Goal: Transaction & Acquisition: Purchase product/service

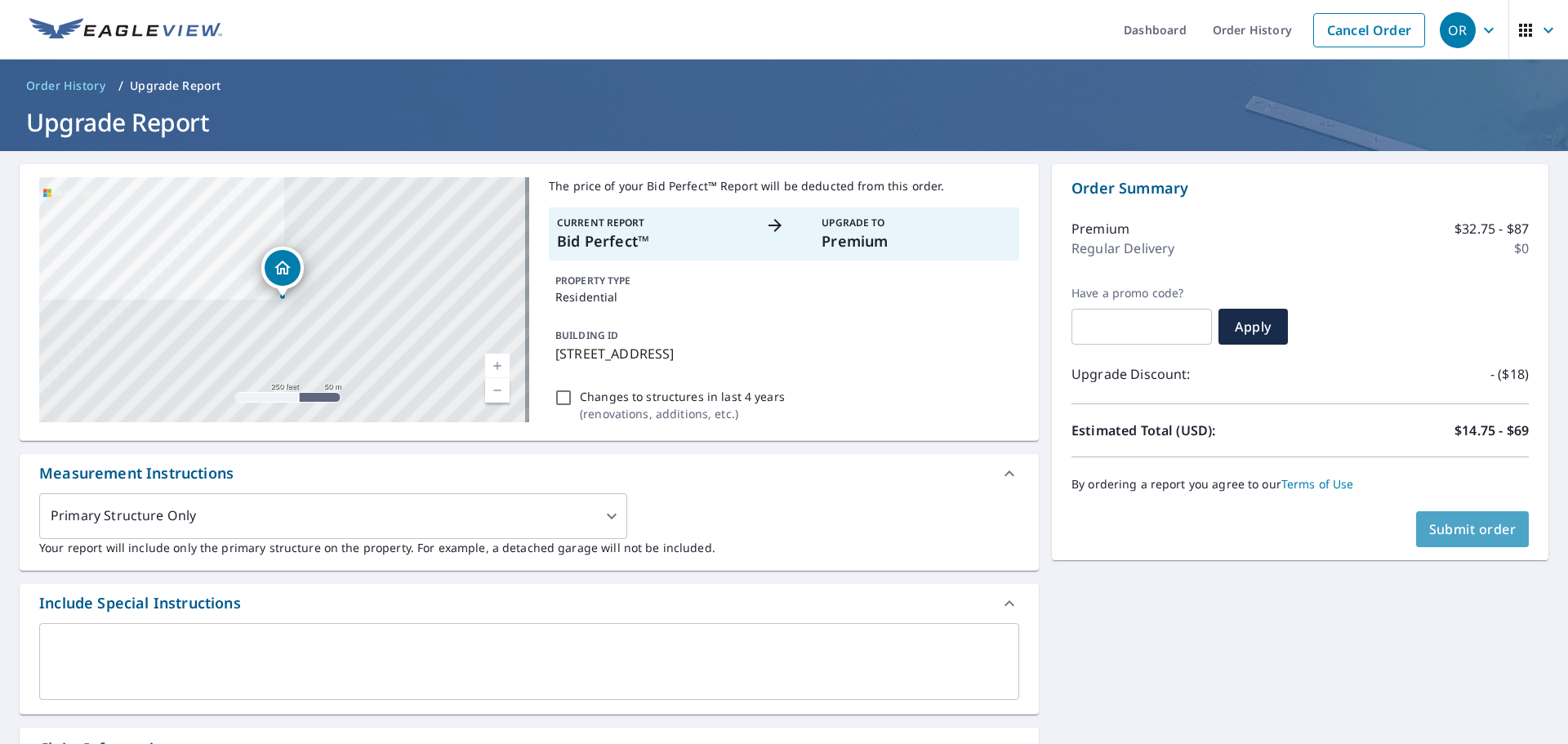
click at [1472, 538] on span "Submit order" at bounding box center [1472, 530] width 87 height 18
checkbox input "true"
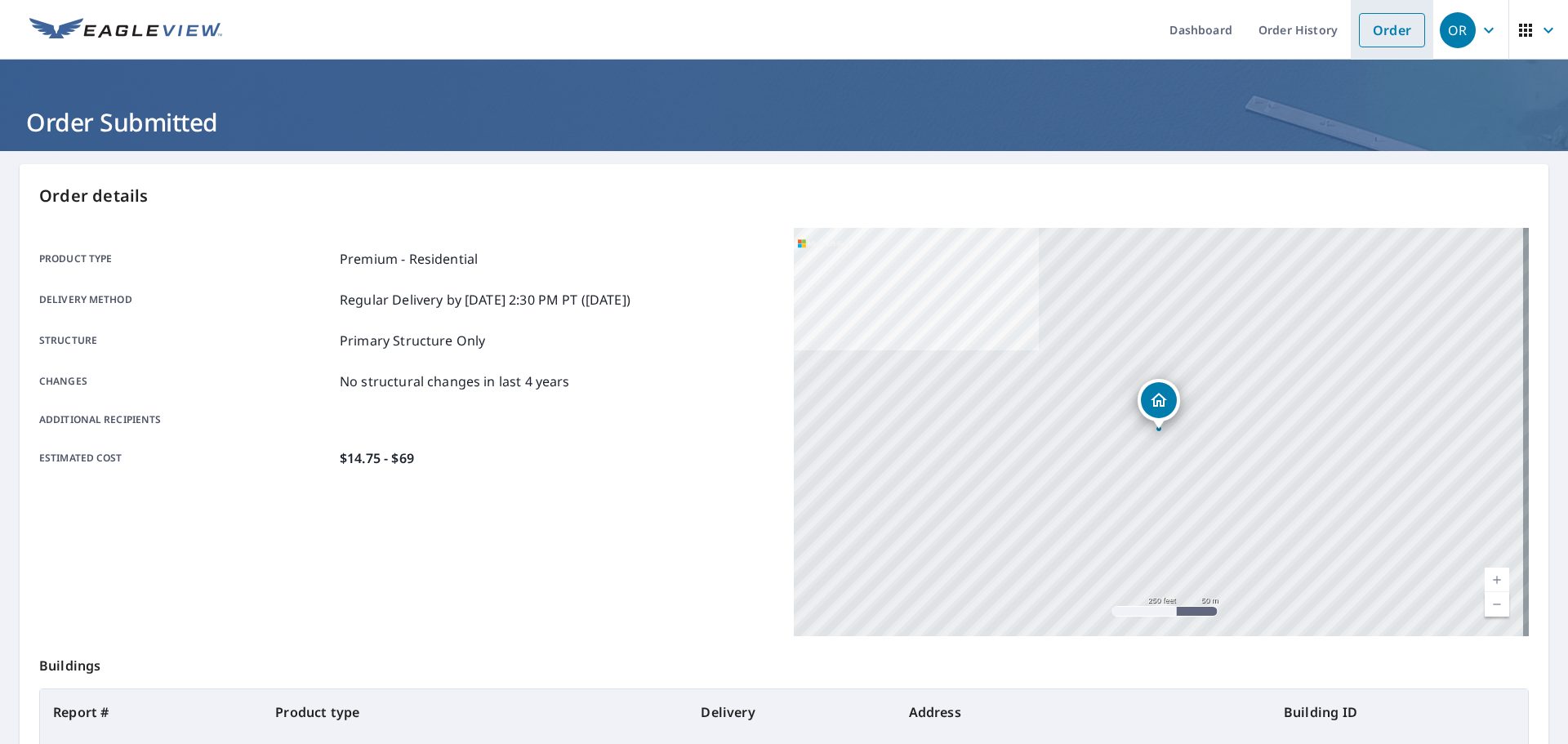
click at [1351, 35] on li "Order" at bounding box center [1392, 30] width 83 height 59
click at [1389, 38] on link "Order" at bounding box center [1392, 31] width 66 height 34
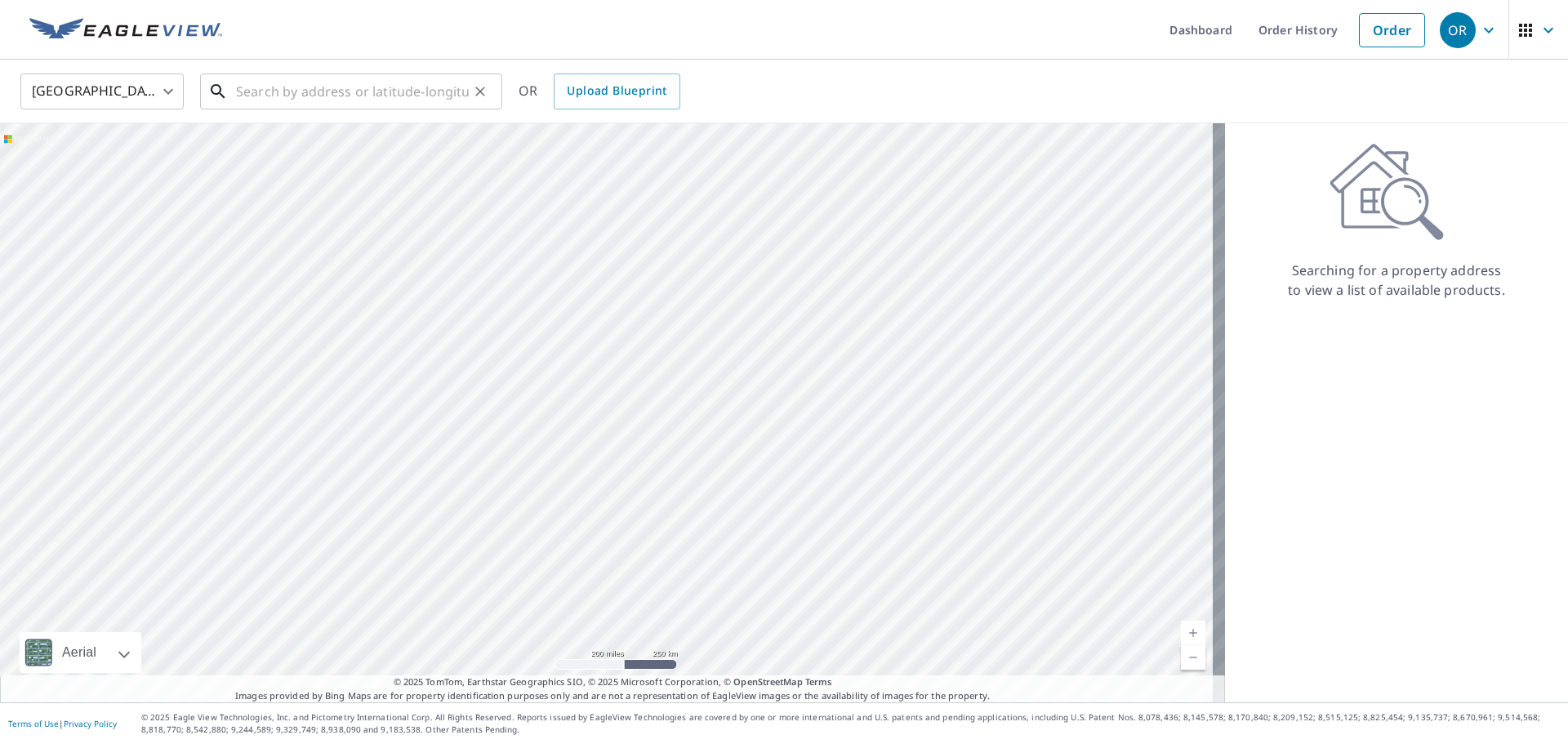
click at [375, 85] on input "text" at bounding box center [352, 91] width 232 height 46
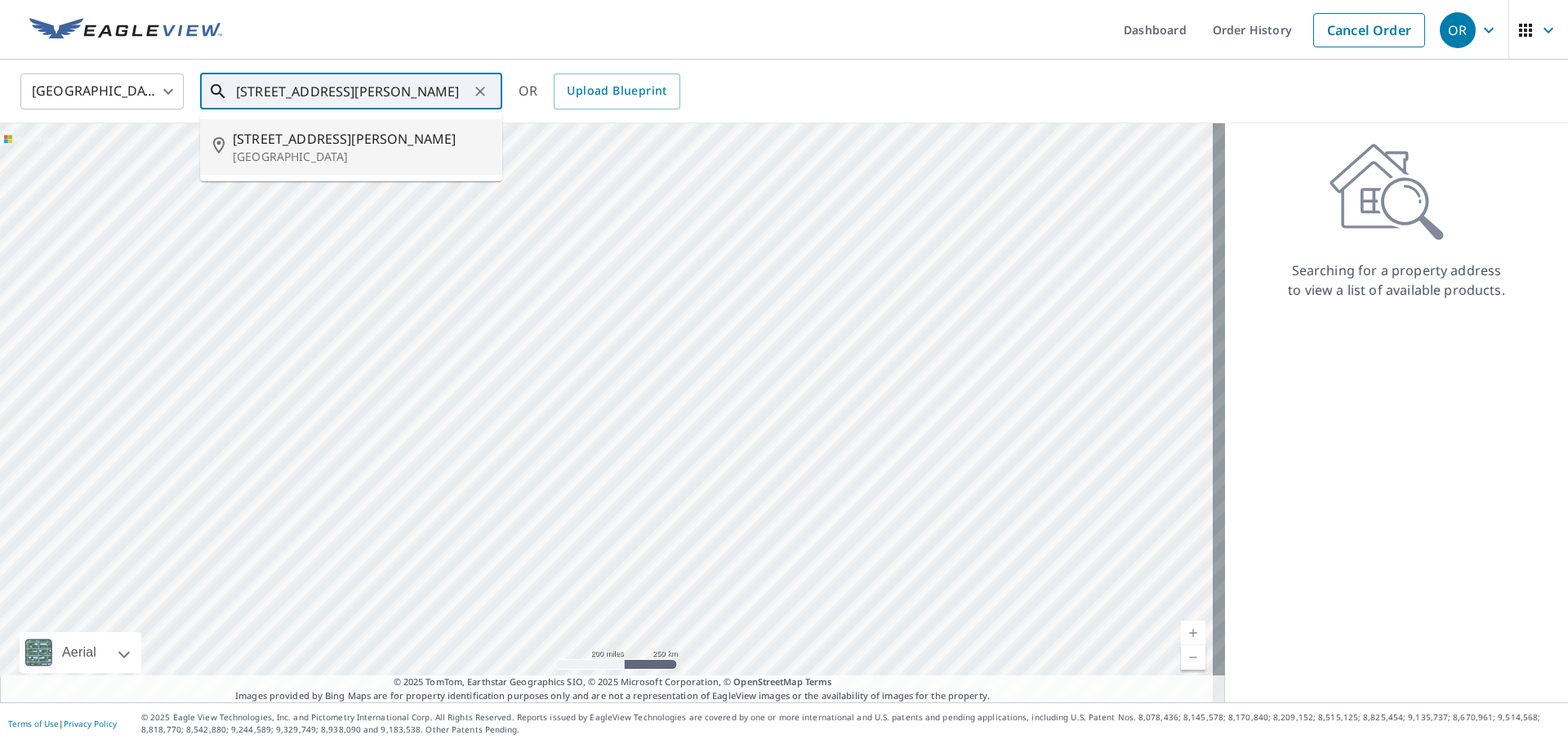
click at [288, 154] on p "[GEOGRAPHIC_DATA]" at bounding box center [361, 157] width 257 height 16
type input "[STREET_ADDRESS][PERSON_NAME][PERSON_NAME]"
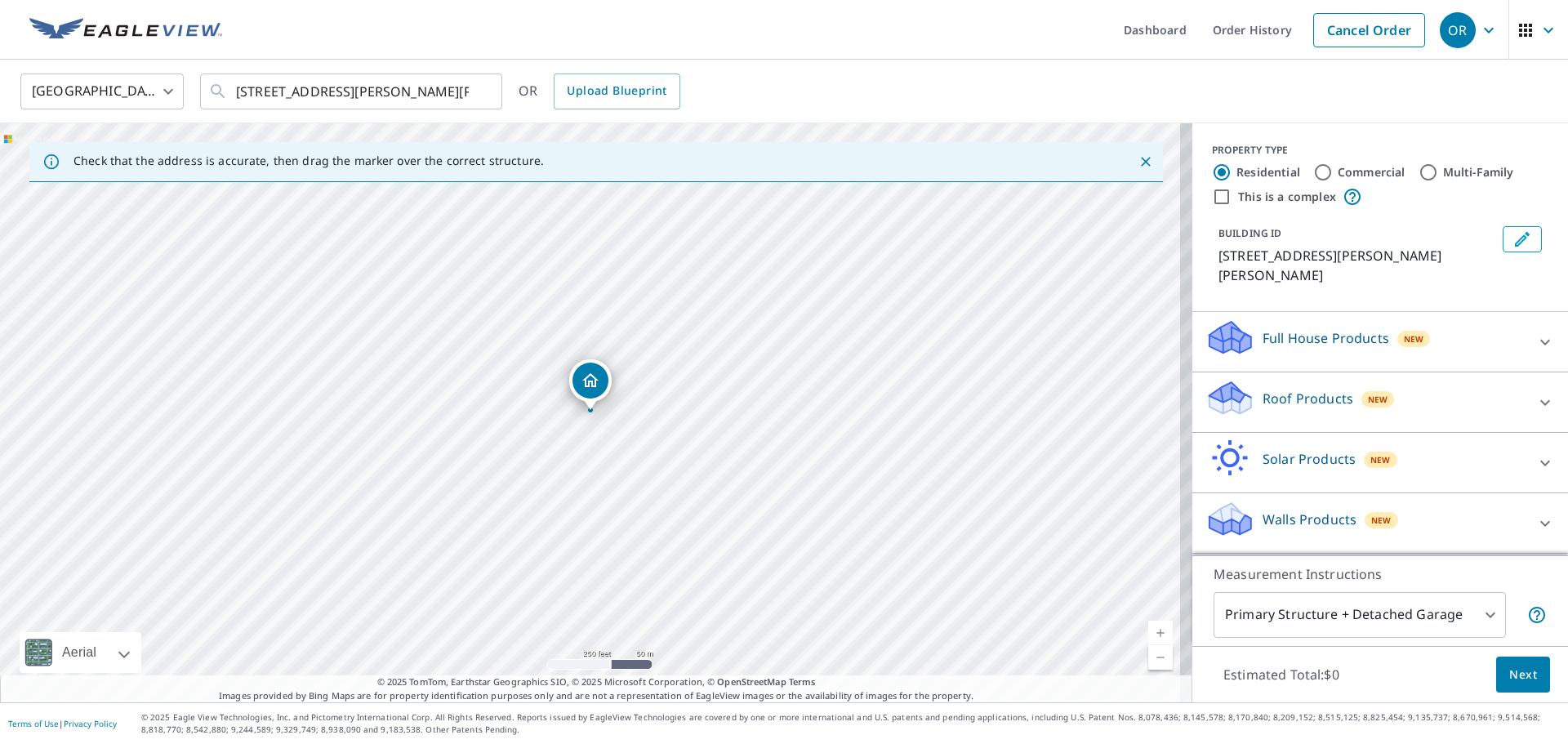
click at [1543, 385] on div at bounding box center [1546, 403] width 39 height 39
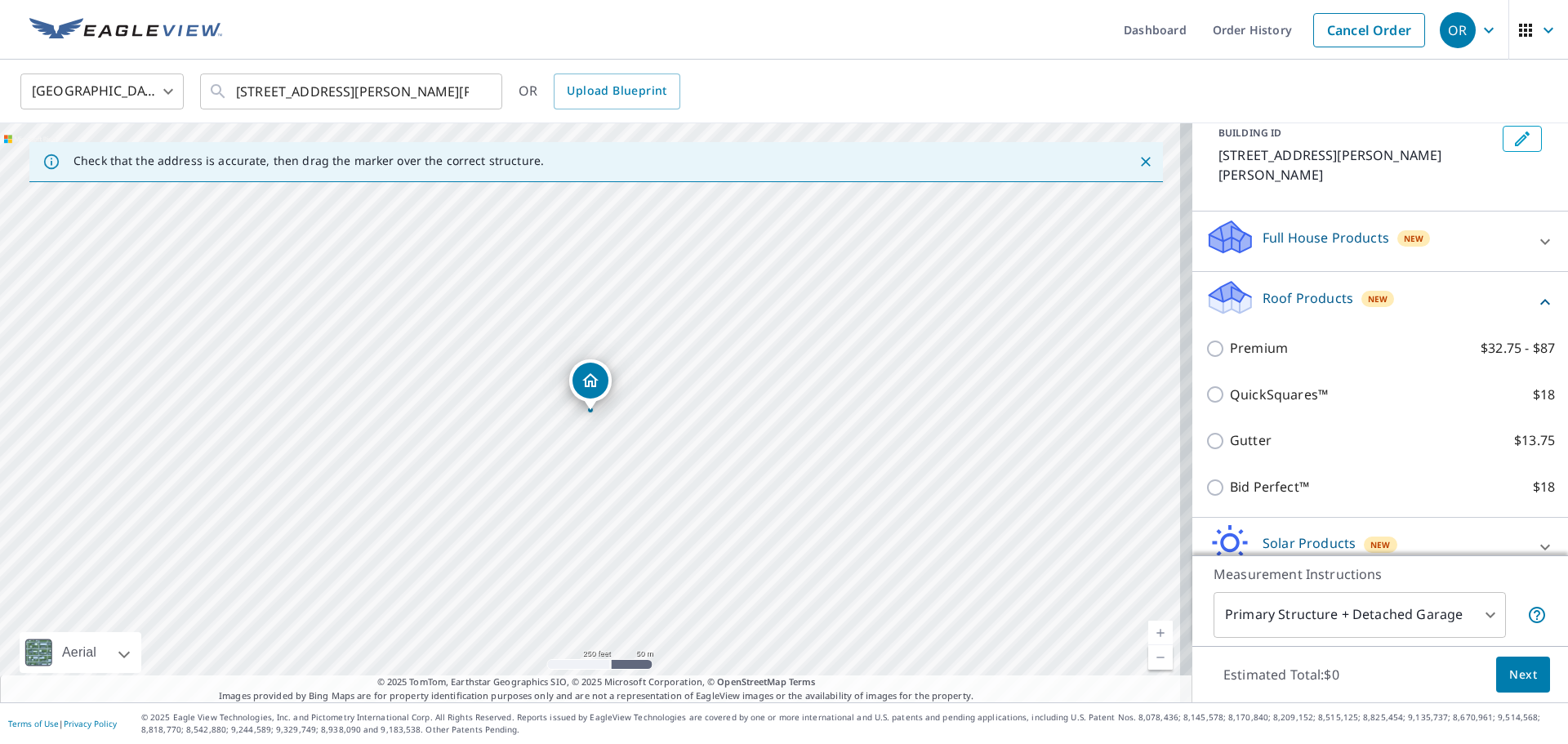
scroll to position [184, 0]
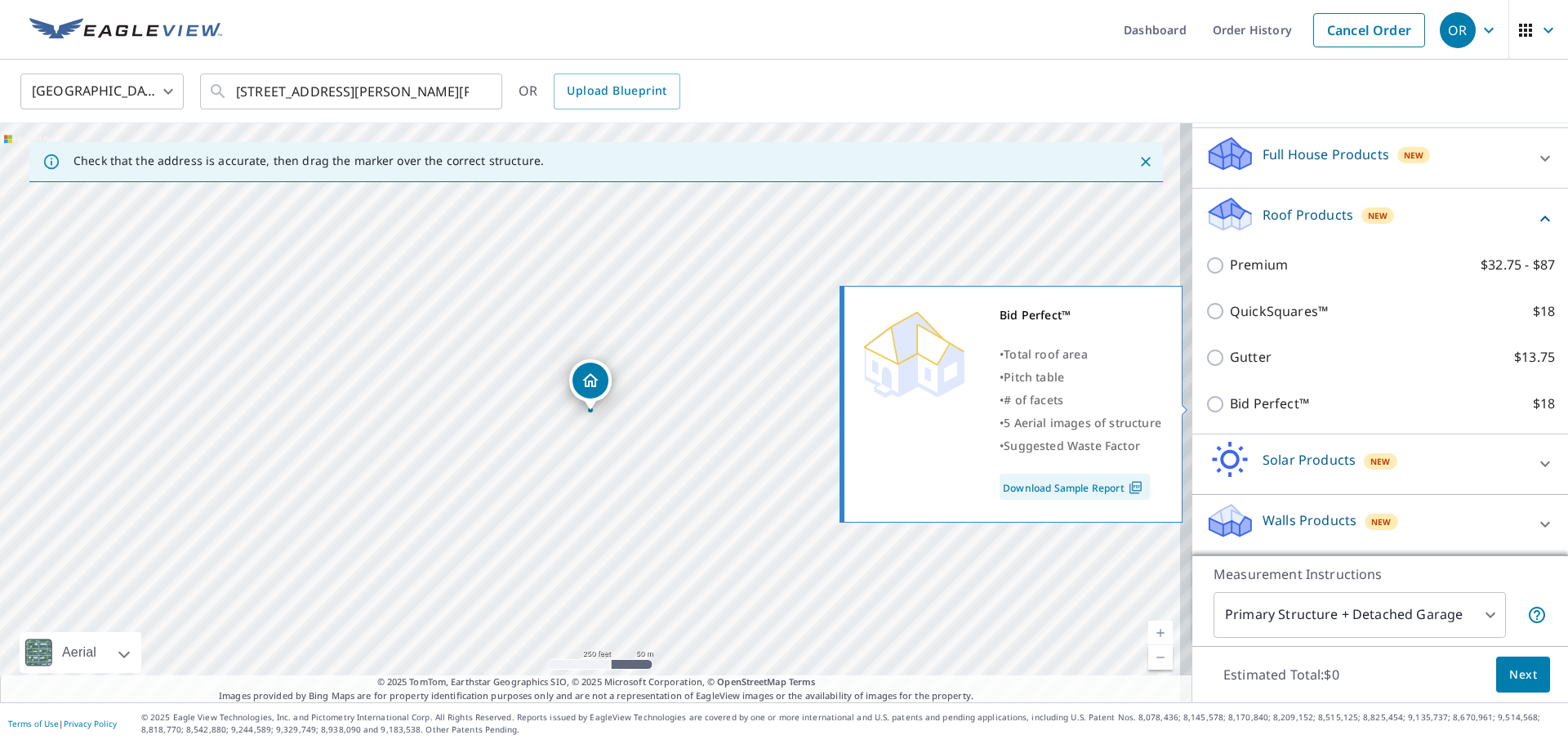
click at [1206, 407] on input "Bid Perfect™ $18" at bounding box center [1217, 405] width 24 height 20
checkbox input "true"
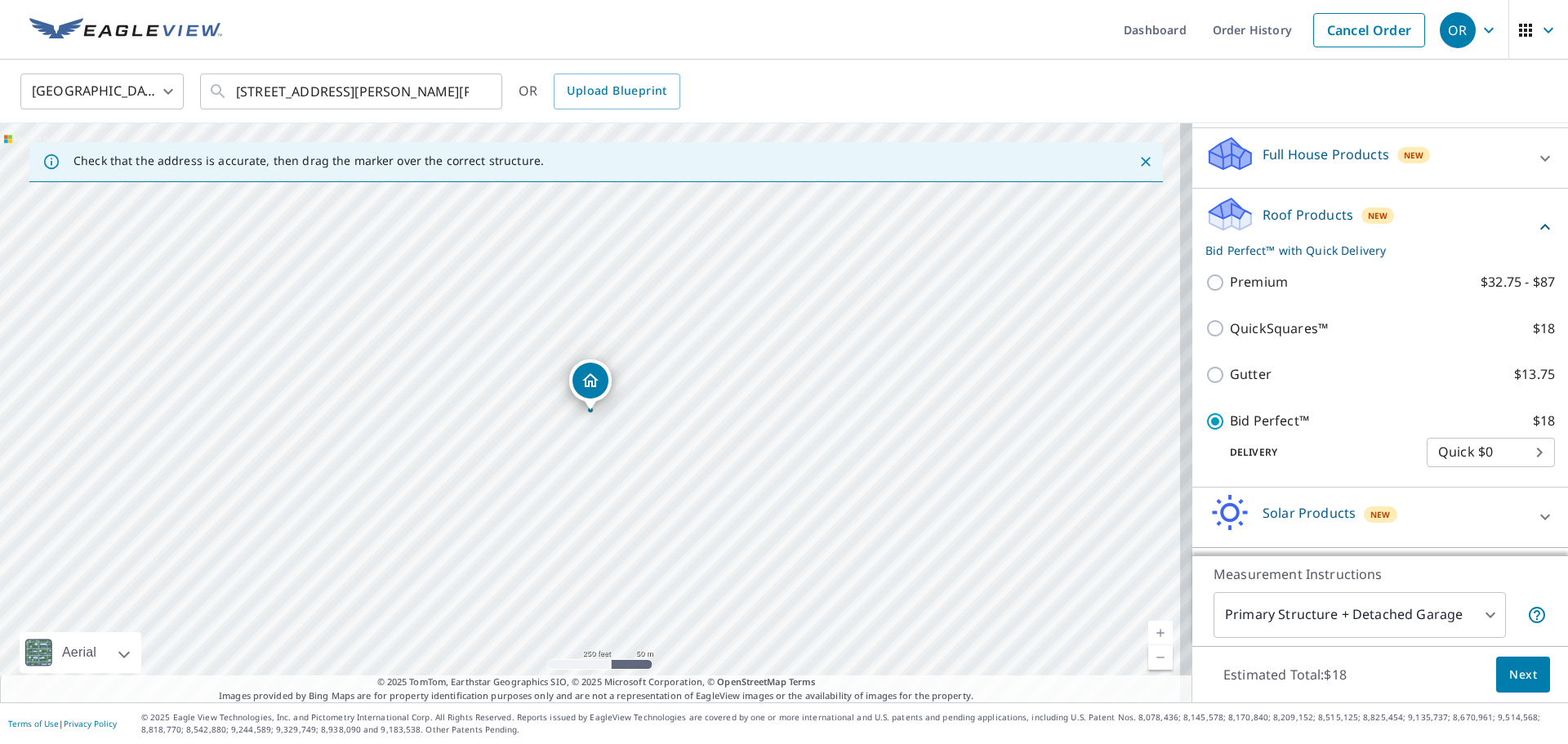
click at [1515, 675] on span "Next" at bounding box center [1523, 675] width 28 height 21
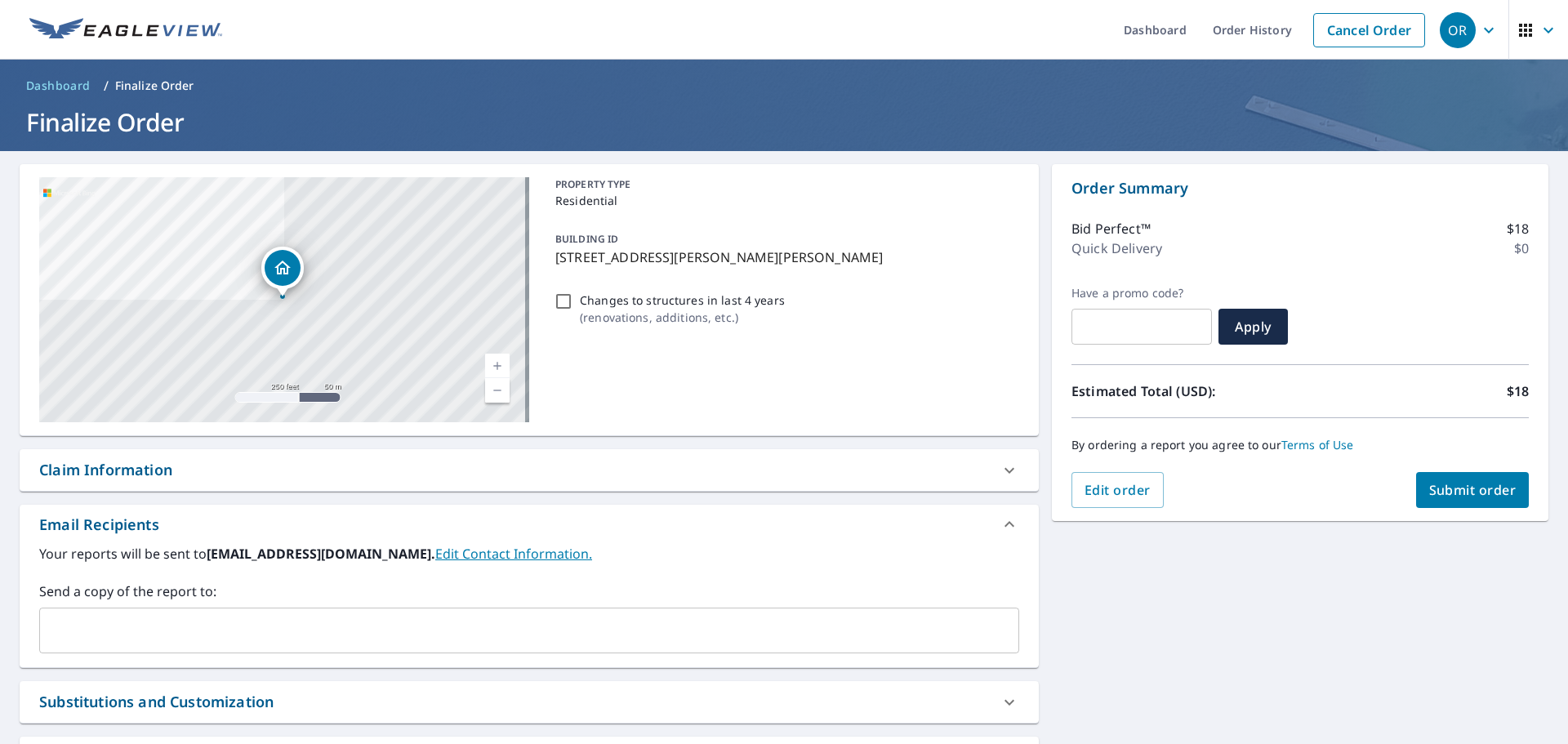
click at [1429, 497] on span "Submit order" at bounding box center [1472, 490] width 87 height 18
checkbox input "true"
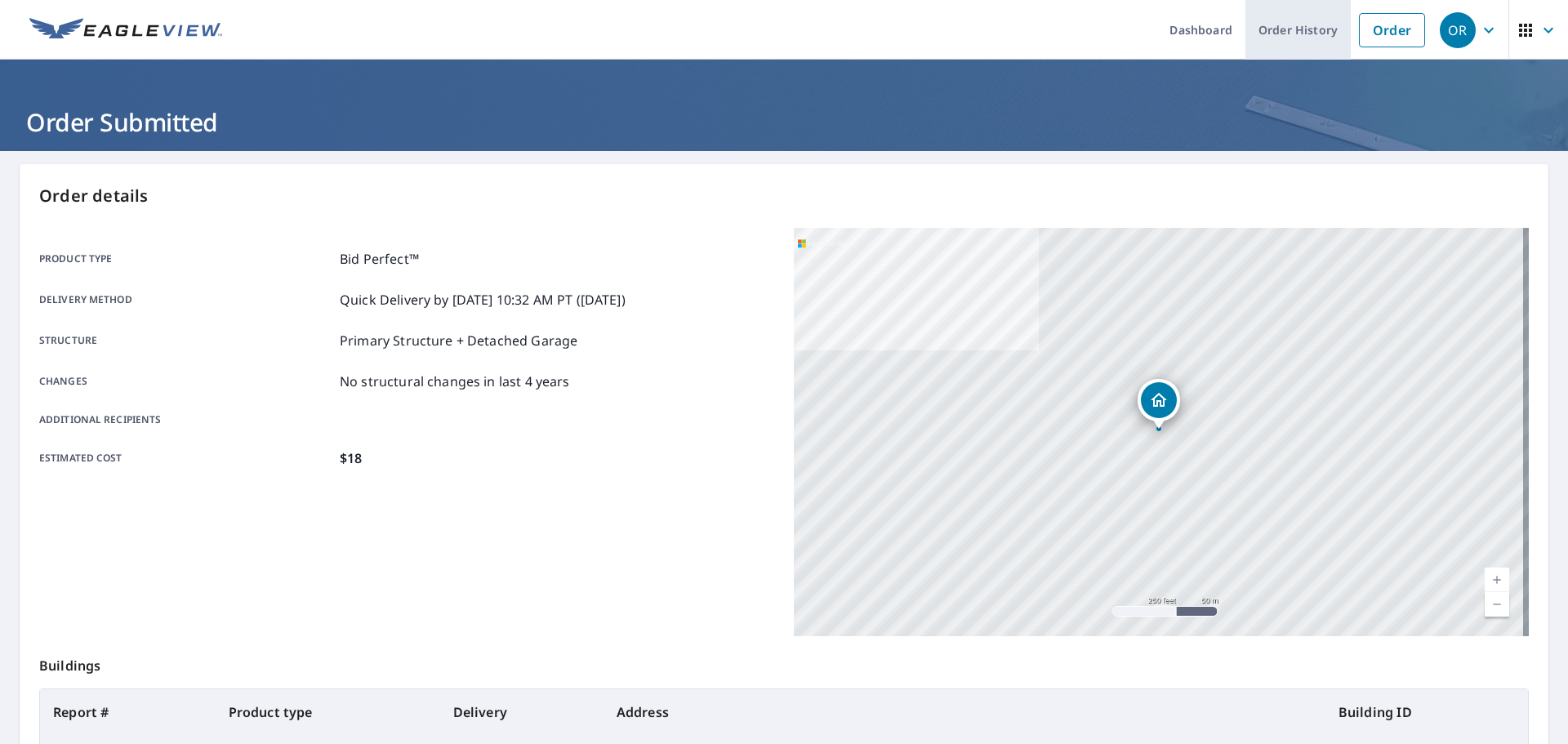
click at [1295, 17] on link "Order History" at bounding box center [1298, 30] width 105 height 59
